Goal: Information Seeking & Learning: Find contact information

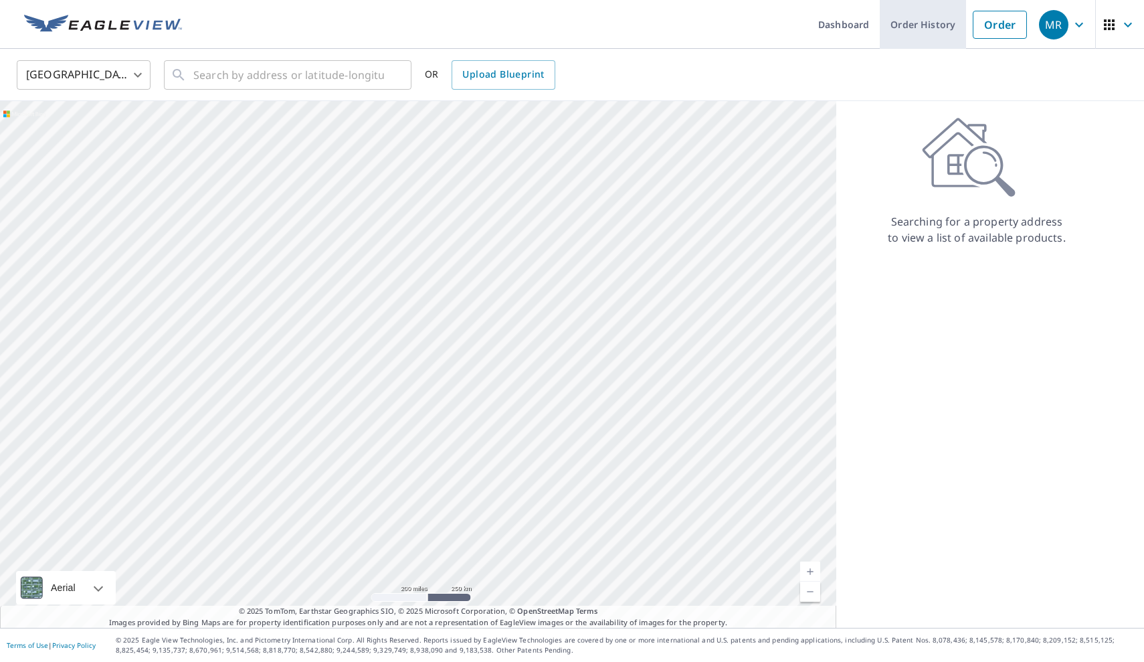
click at [925, 33] on link "Order History" at bounding box center [923, 24] width 86 height 49
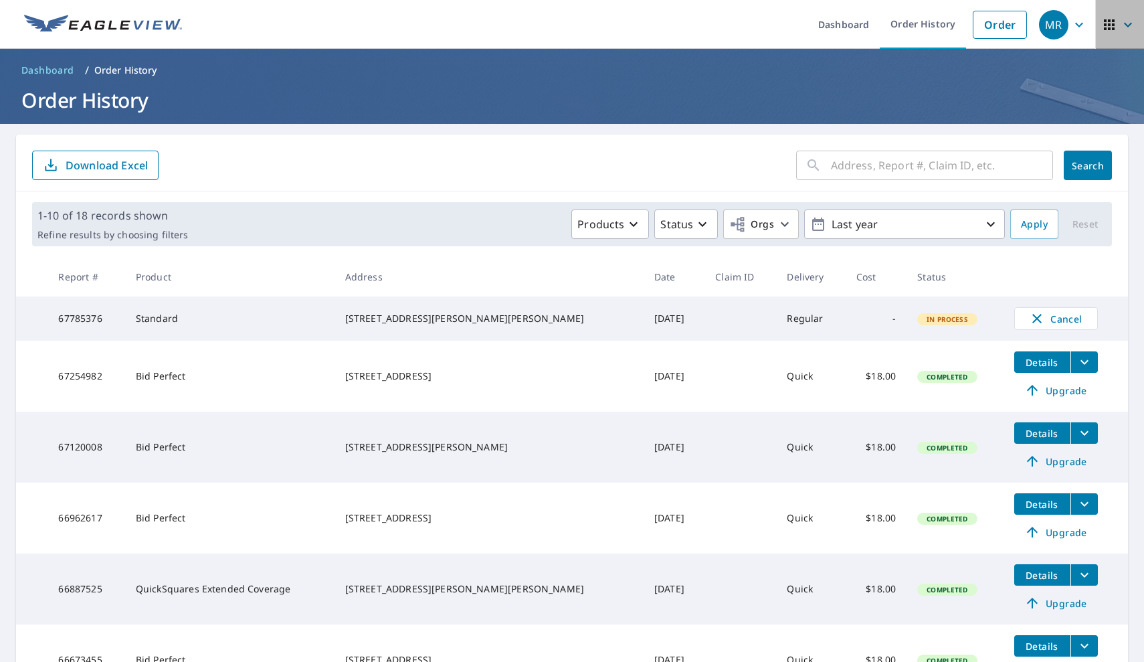
click at [1129, 20] on icon "button" at bounding box center [1128, 25] width 16 height 16
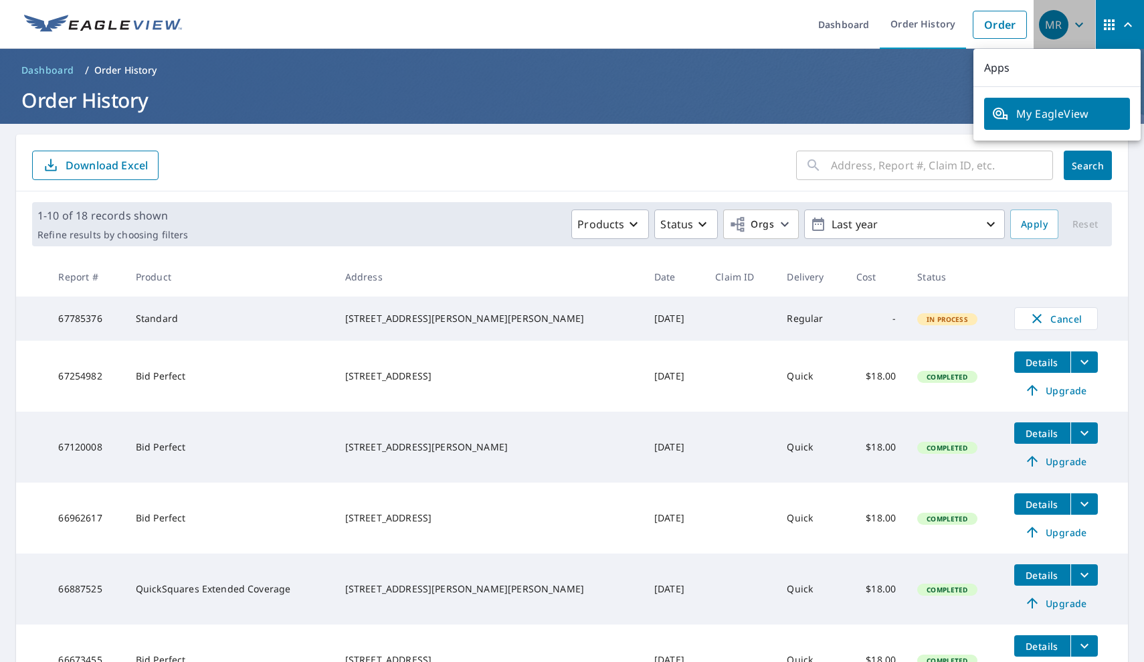
click at [1080, 23] on icon "button" at bounding box center [1079, 25] width 16 height 16
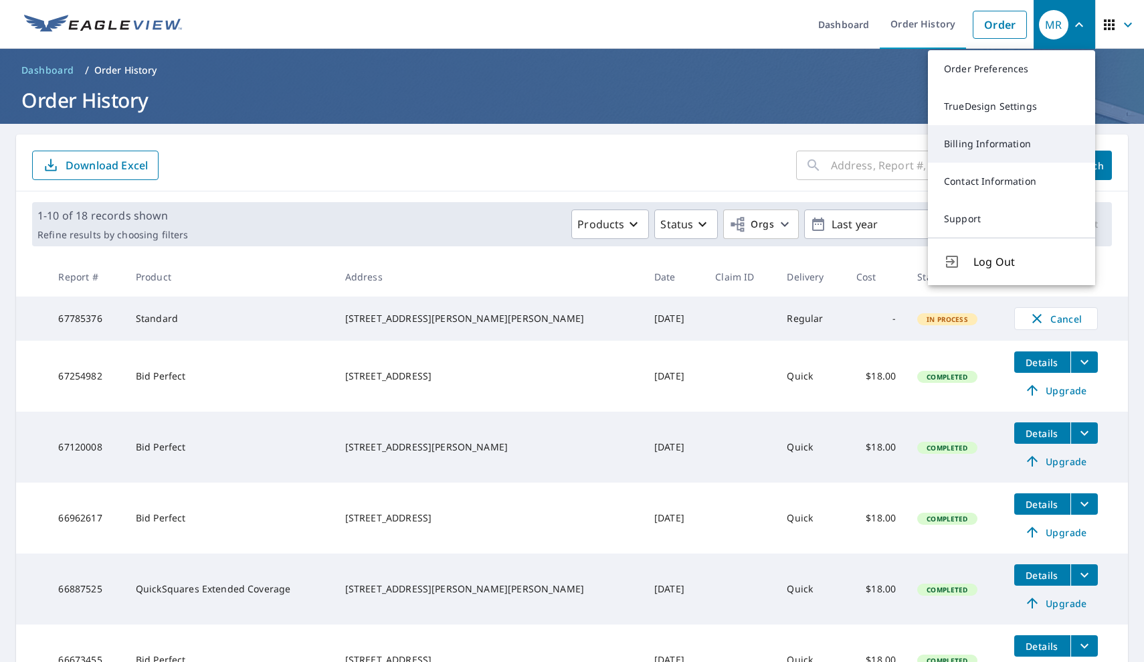
click at [1002, 145] on link "Billing Information" at bounding box center [1011, 143] width 167 height 37
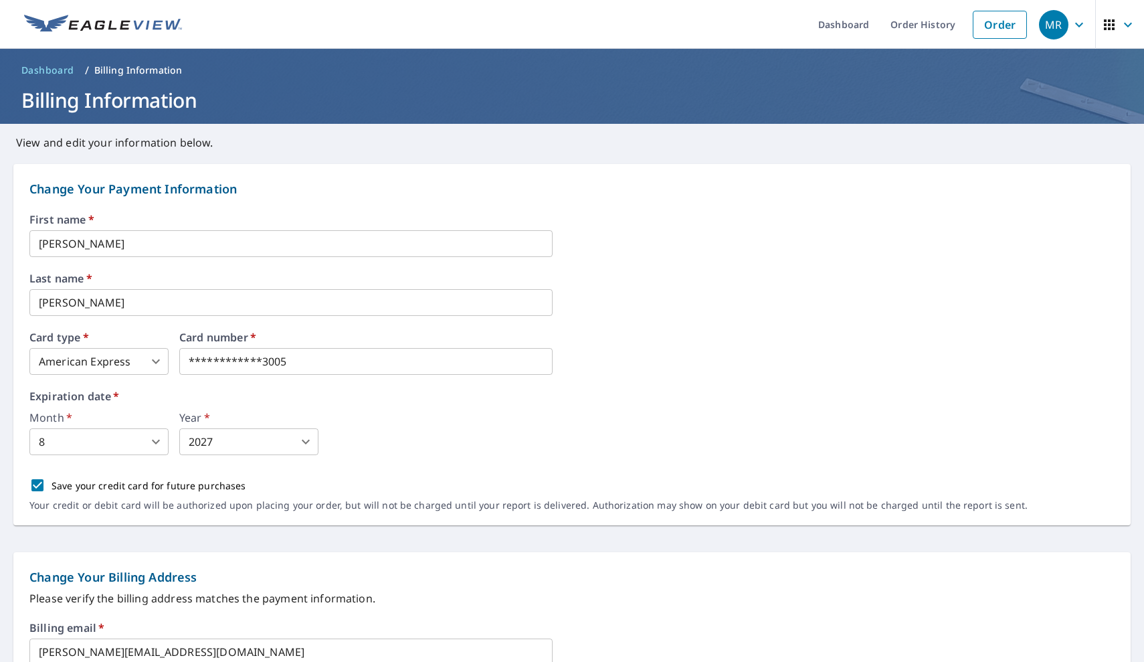
click at [1012, 333] on div "**********" at bounding box center [571, 353] width 1085 height 43
click at [1054, 25] on div "MR" at bounding box center [1053, 24] width 29 height 29
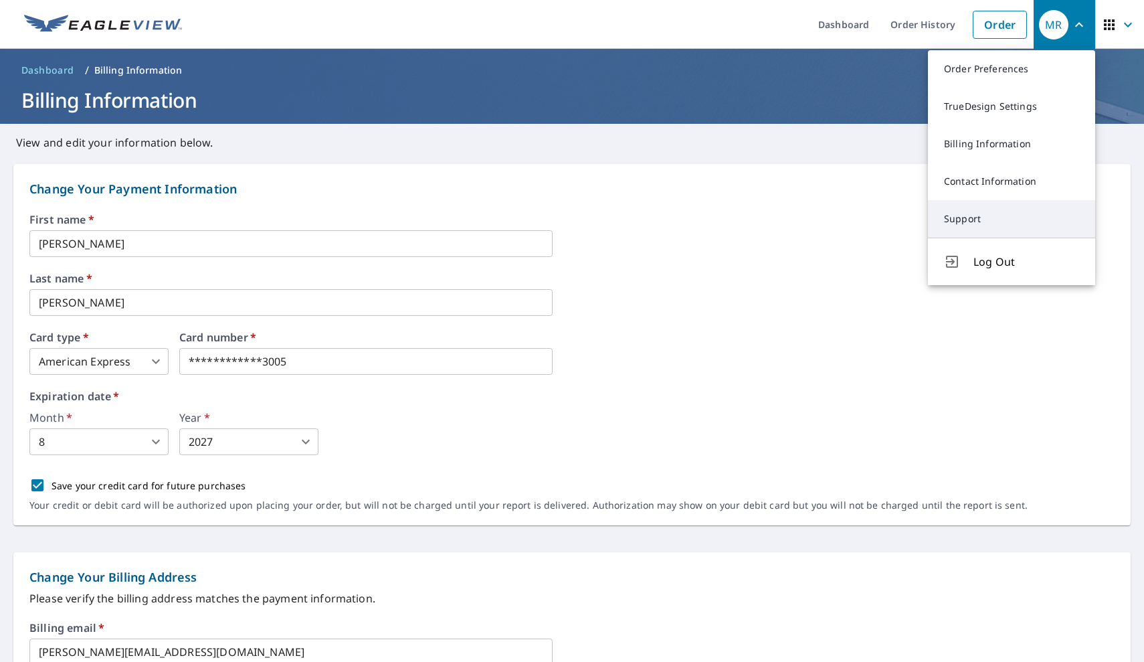
click at [966, 217] on link "Support" at bounding box center [1011, 218] width 167 height 37
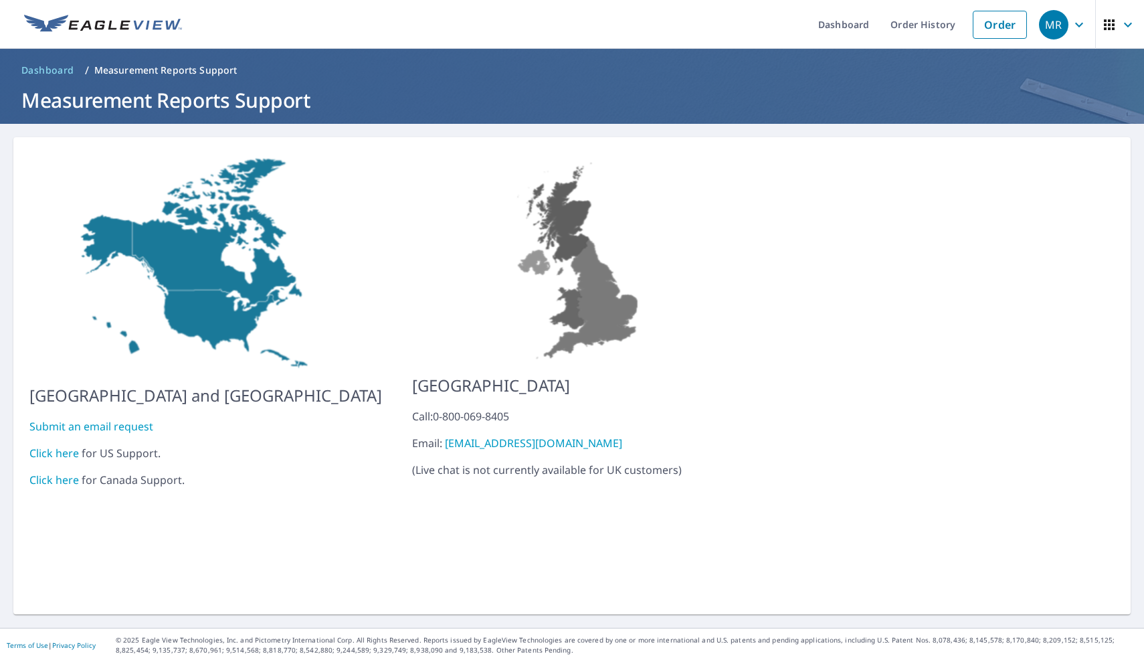
click at [124, 445] on div "Click here for US Support." at bounding box center [205, 453] width 353 height 16
click at [56, 446] on link "Click here" at bounding box center [54, 453] width 50 height 15
